Goal: Task Accomplishment & Management: Manage account settings

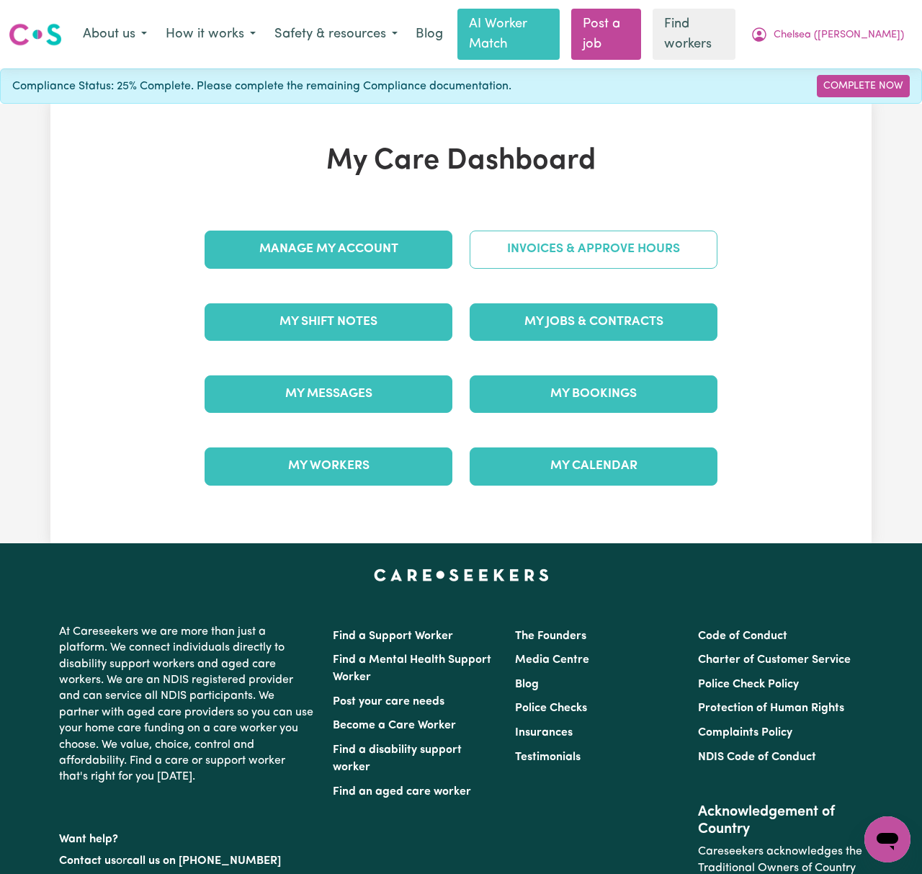
click at [583, 233] on link "Invoices & Approve Hours" at bounding box center [594, 249] width 248 height 37
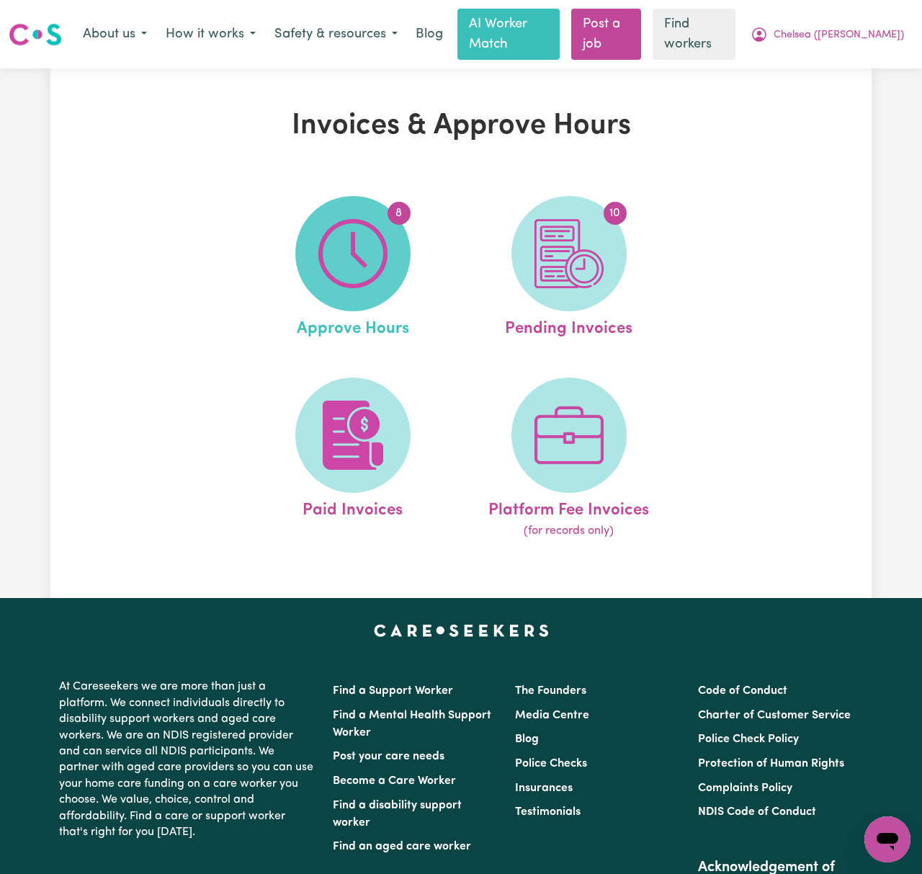
click at [382, 255] on img at bounding box center [352, 253] width 69 height 69
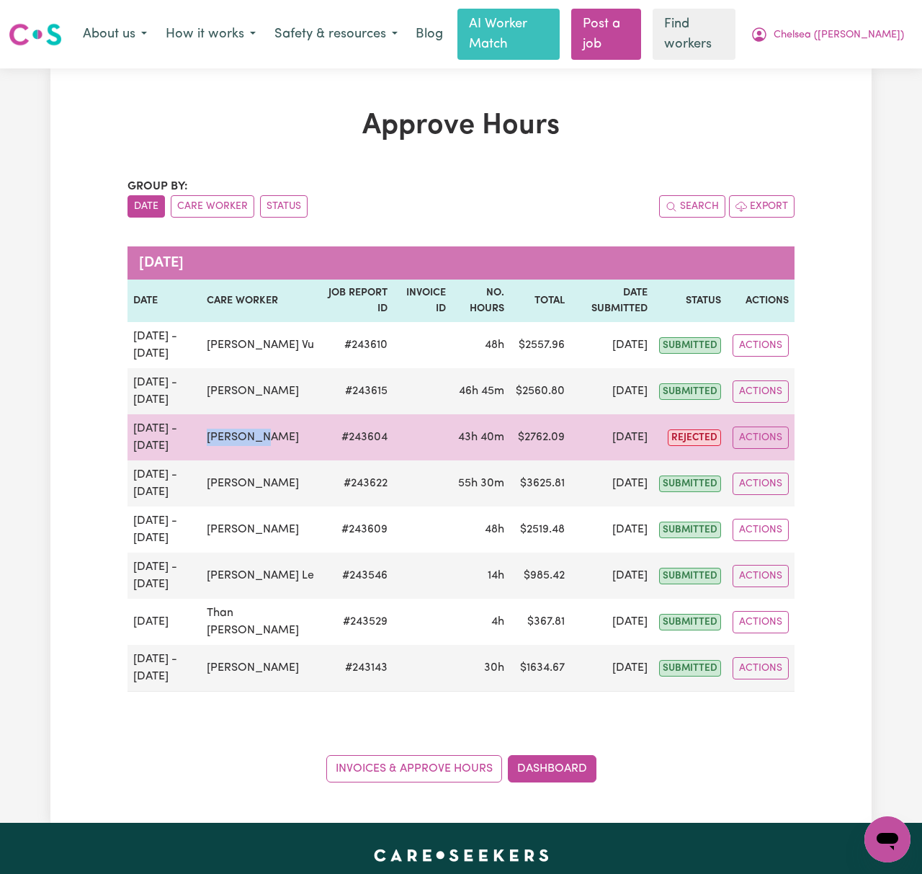
drag, startPoint x: 280, startPoint y: 424, endPoint x: 211, endPoint y: 421, distance: 69.2
click at [211, 421] on td "[PERSON_NAME]" at bounding box center [261, 437] width 120 height 46
copy td "[PERSON_NAME]"
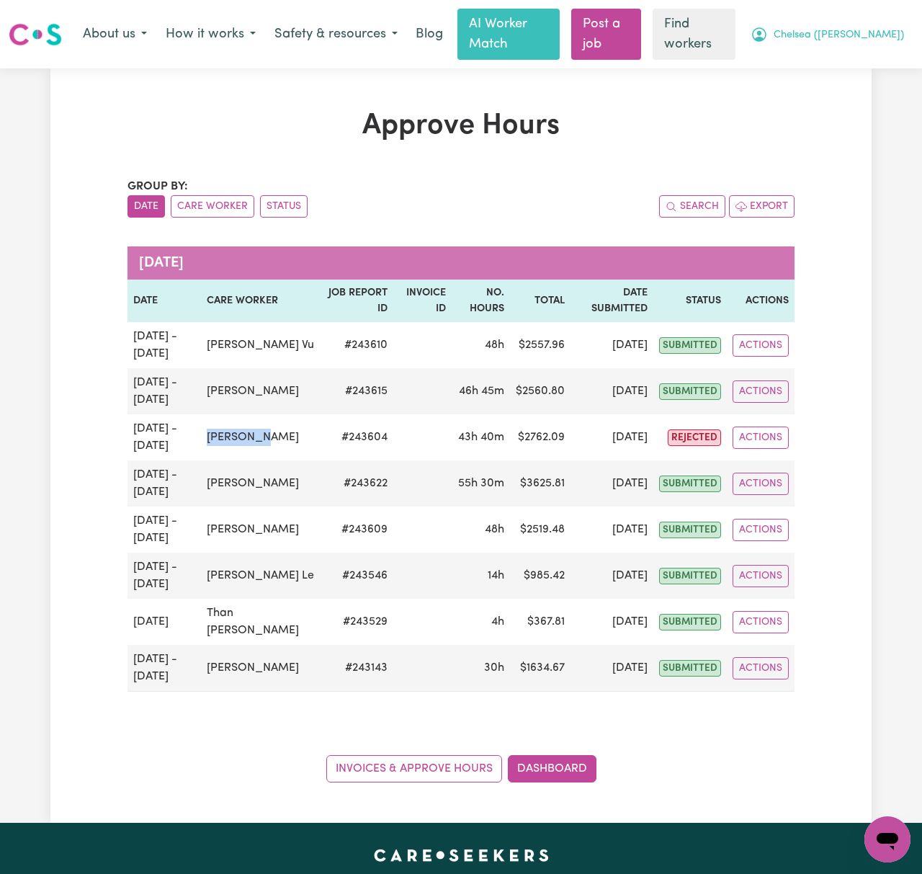
click at [873, 19] on button "Chelsea ([PERSON_NAME])" at bounding box center [827, 34] width 172 height 30
click at [895, 92] on link "Logout" at bounding box center [856, 92] width 114 height 27
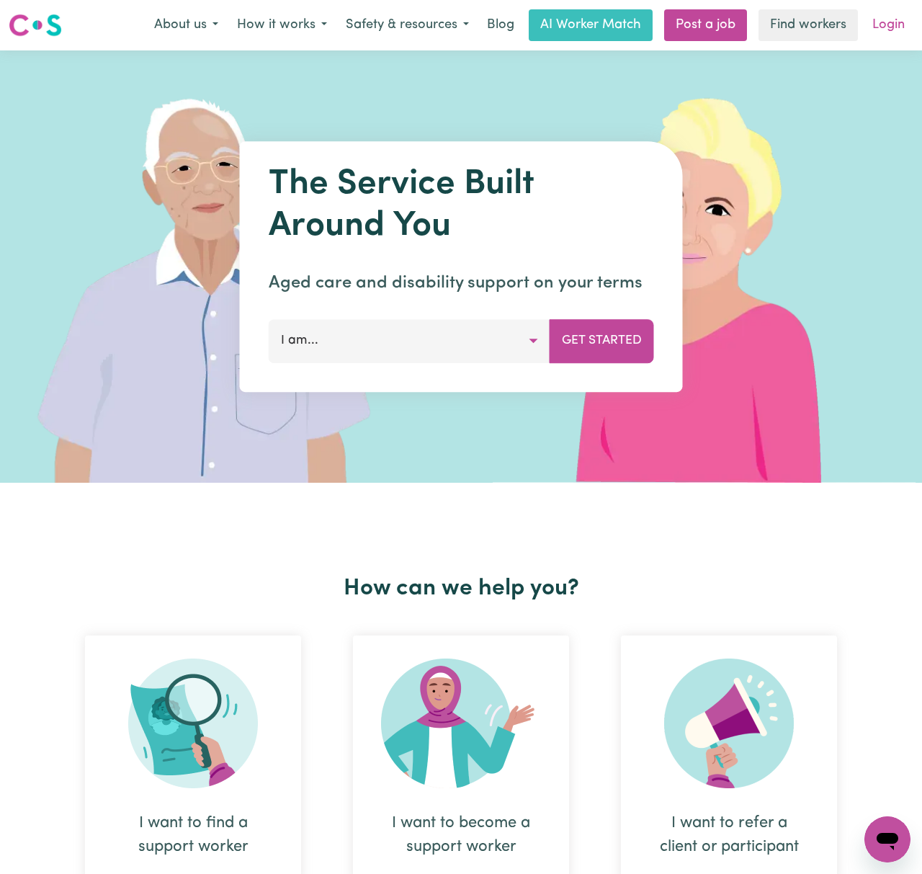
click at [883, 16] on link "Login" at bounding box center [889, 25] width 50 height 32
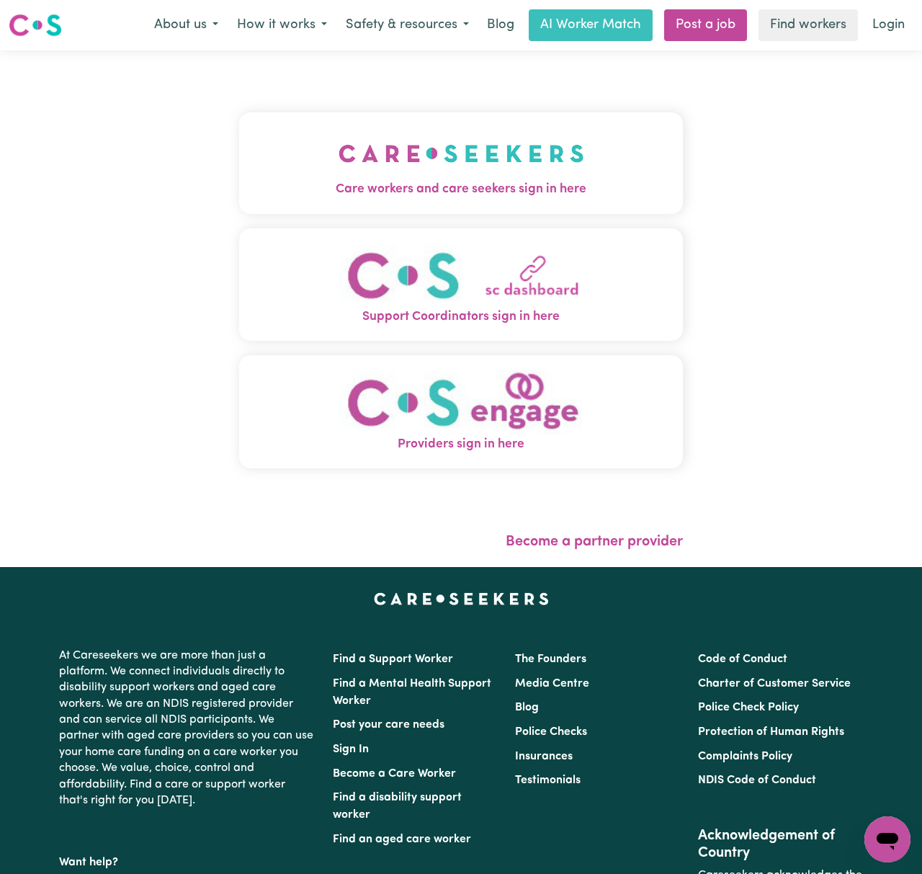
click at [428, 162] on img "Care workers and care seekers sign in here" at bounding box center [462, 153] width 246 height 53
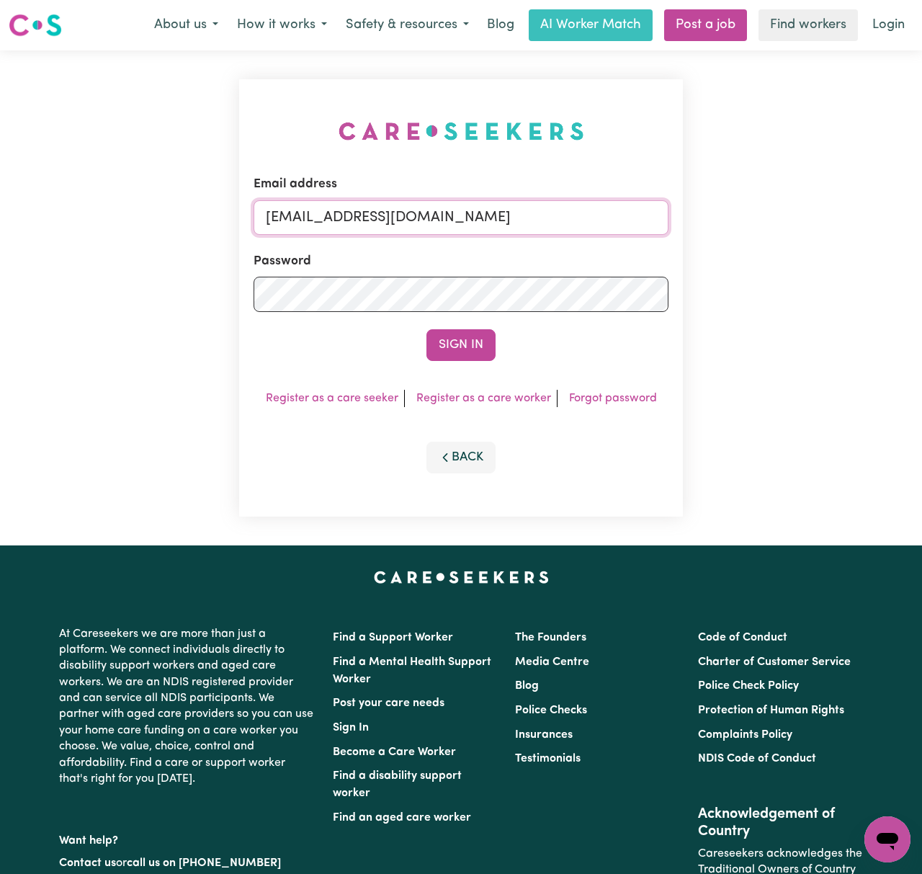
click at [306, 211] on input "[EMAIL_ADDRESS][DOMAIN_NAME]" at bounding box center [461, 217] width 415 height 35
drag, startPoint x: 340, startPoint y: 214, endPoint x: 908, endPoint y: 220, distance: 567.8
click at [908, 220] on div "Email address [EMAIL_ADDRESS][DOMAIN_NAME] Password Sign In Register as a care …" at bounding box center [461, 297] width 922 height 495
type input "superuser~[EMAIL_ADDRESS][DOMAIN_NAME]"
click at [427, 329] on button "Sign In" at bounding box center [461, 345] width 69 height 32
